Goal: Task Accomplishment & Management: Manage account settings

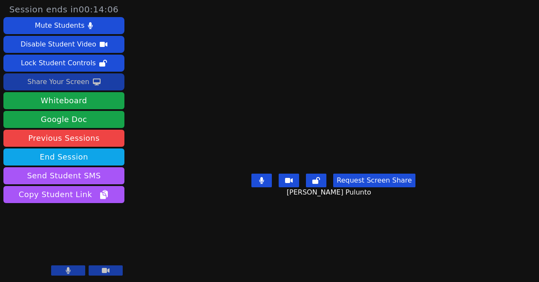
click at [70, 84] on div "Share Your Screen" at bounding box center [58, 82] width 62 height 14
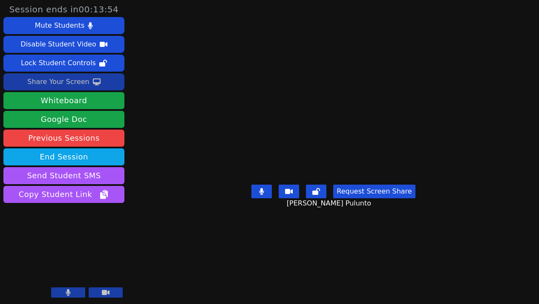
click at [65, 83] on div "Share Your Screen" at bounding box center [58, 82] width 62 height 14
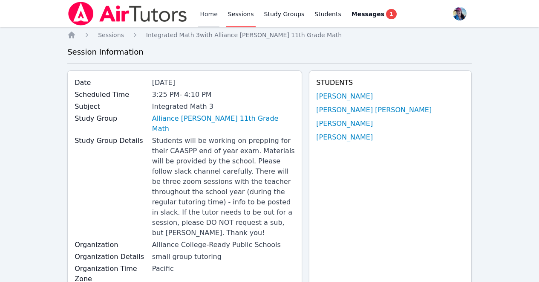
click at [201, 12] on link "Home" at bounding box center [208, 13] width 21 height 27
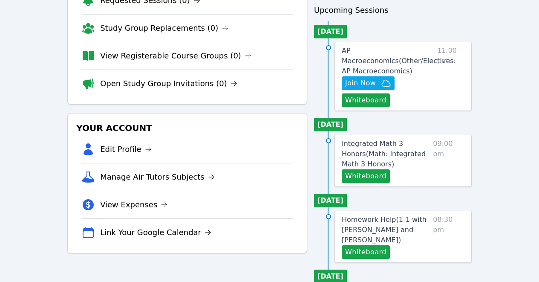
scroll to position [85, 0]
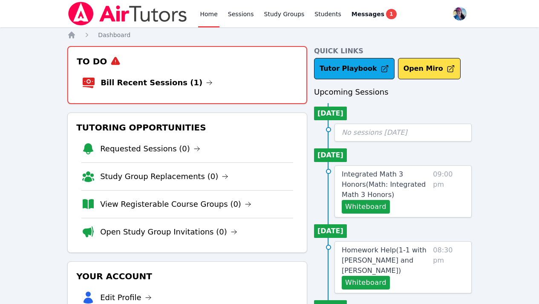
click at [194, 80] on li "Bill Recent Sessions (1)" at bounding box center [187, 82] width 211 height 27
click at [181, 80] on link "Bill Recent Sessions (1)" at bounding box center [157, 83] width 112 height 12
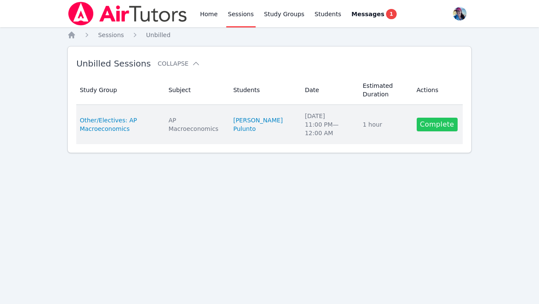
click at [441, 121] on link "Complete" at bounding box center [437, 125] width 41 height 14
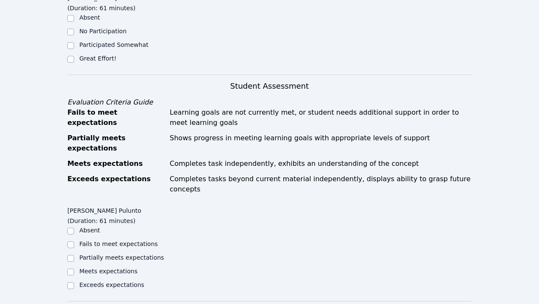
scroll to position [212, 0]
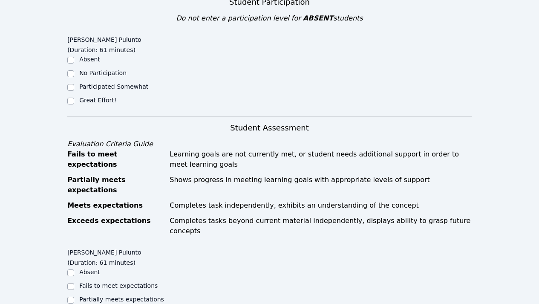
drag, startPoint x: 101, startPoint y: 81, endPoint x: 101, endPoint y: 86, distance: 4.7
click at [101, 82] on div "Participated Somewhat" at bounding box center [117, 87] width 101 height 10
click at [101, 97] on label "Great Effort!" at bounding box center [97, 100] width 37 height 7
click at [74, 98] on input "Great Effort!" at bounding box center [70, 101] width 7 height 7
checkbox input "true"
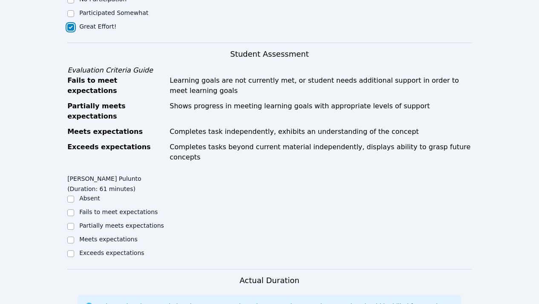
scroll to position [405, 0]
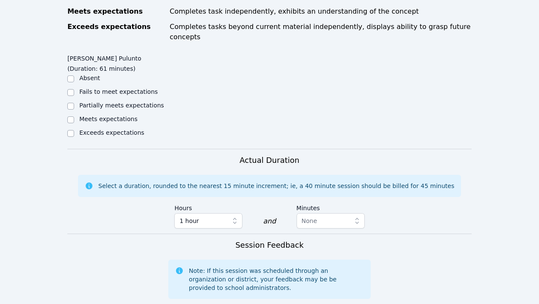
click at [100, 115] on label "Meets expectations" at bounding box center [108, 118] width 58 height 7
click at [74, 116] on input "Meets expectations" at bounding box center [70, 119] width 7 height 7
checkbox input "true"
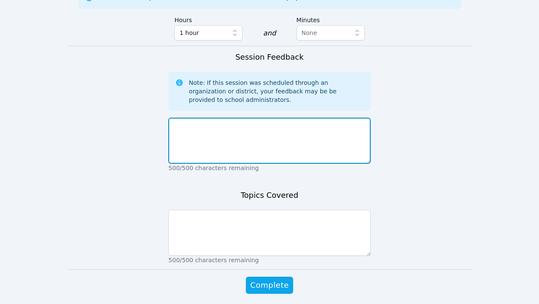
click at [222, 124] on textarea at bounding box center [269, 141] width 202 height 46
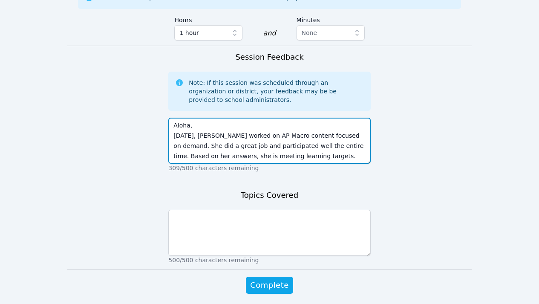
type textarea "Aloha, Today, Noris worked on AP Macro content focused on demand. She did a gre…"
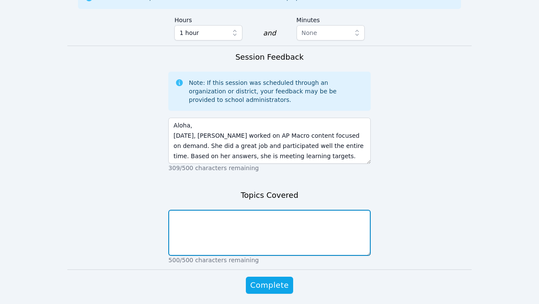
click at [223, 216] on textarea at bounding box center [269, 233] width 202 height 46
type textarea "A"
type textarea "C"
type textarea "AP Macro, focused on demand"
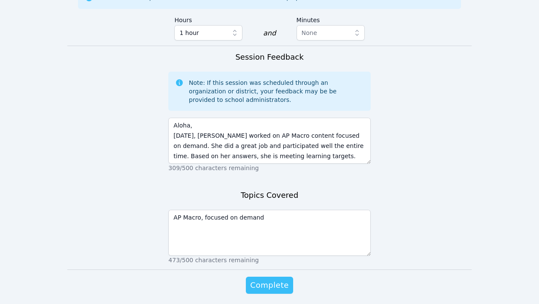
click at [275, 279] on span "Complete" at bounding box center [269, 285] width 38 height 12
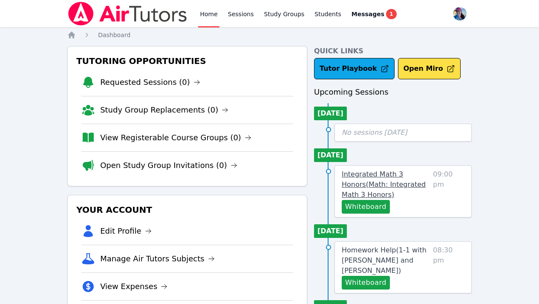
click at [381, 178] on span "Integrated Math 3 Honors ( Math: Integrated Math 3 Honors )" at bounding box center [384, 184] width 84 height 29
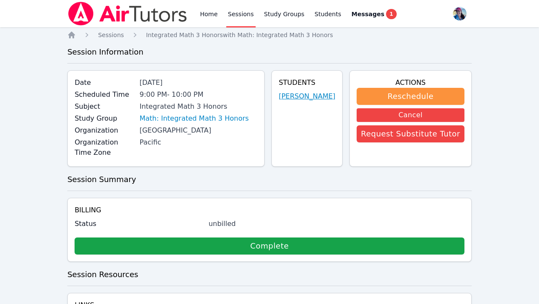
click at [306, 92] on link "Leah Parra" at bounding box center [307, 96] width 57 height 10
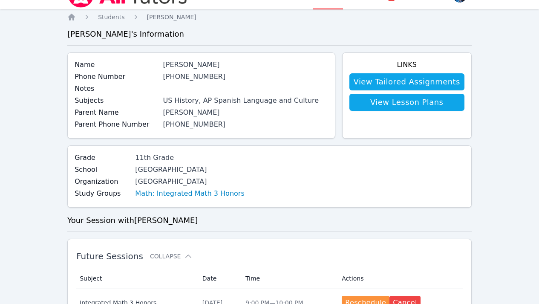
scroll to position [6, 0]
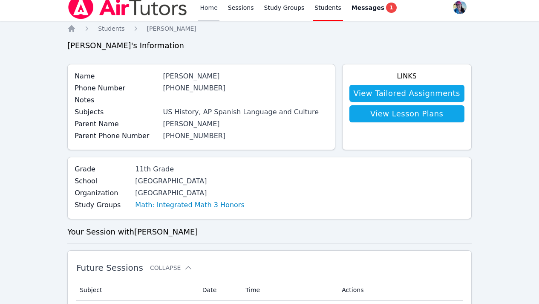
click at [203, 12] on link "Home" at bounding box center [208, 7] width 21 height 27
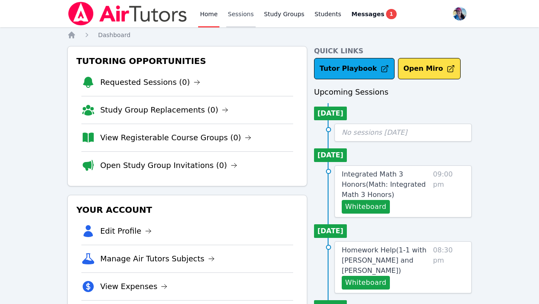
click at [229, 17] on link "Sessions" at bounding box center [240, 13] width 29 height 27
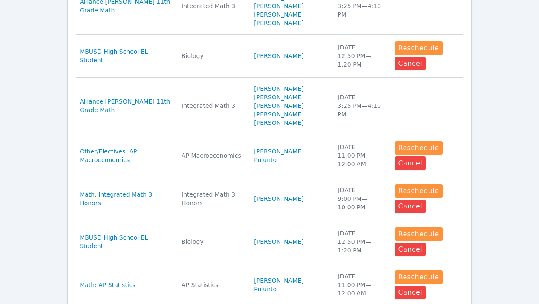
scroll to position [569, 0]
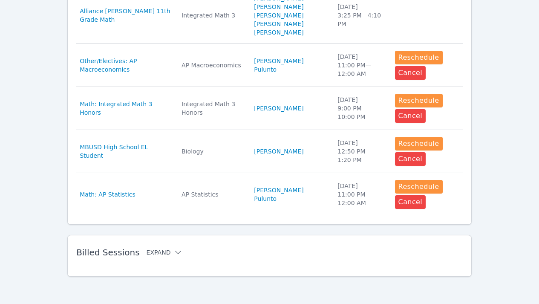
click at [164, 253] on button "Expand" at bounding box center [165, 252] width 36 height 9
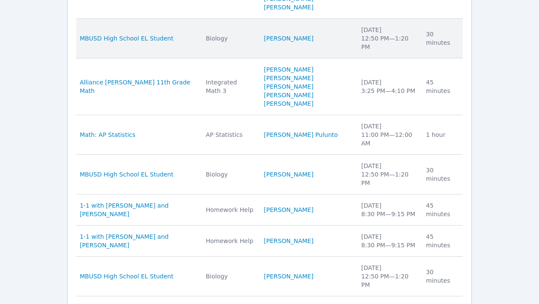
scroll to position [897, 0]
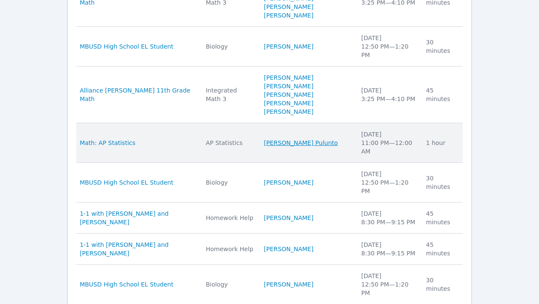
click at [295, 138] on link "Noris Pulunto" at bounding box center [301, 142] width 74 height 9
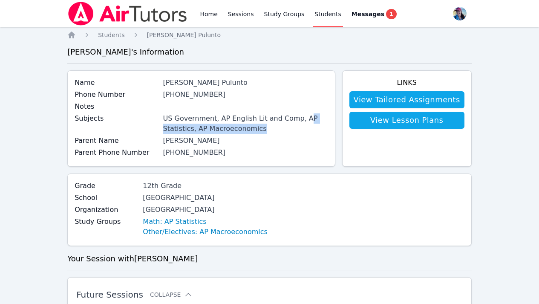
drag, startPoint x: 257, startPoint y: 126, endPoint x: 300, endPoint y: 117, distance: 43.5
click at [300, 117] on div "US Government, AP English Lit and Comp, AP Statistics, AP Macroeconomics" at bounding box center [245, 123] width 165 height 20
click at [201, 14] on link "Home" at bounding box center [208, 13] width 21 height 27
